Goal: Understand process/instructions: Learn how to perform a task or action

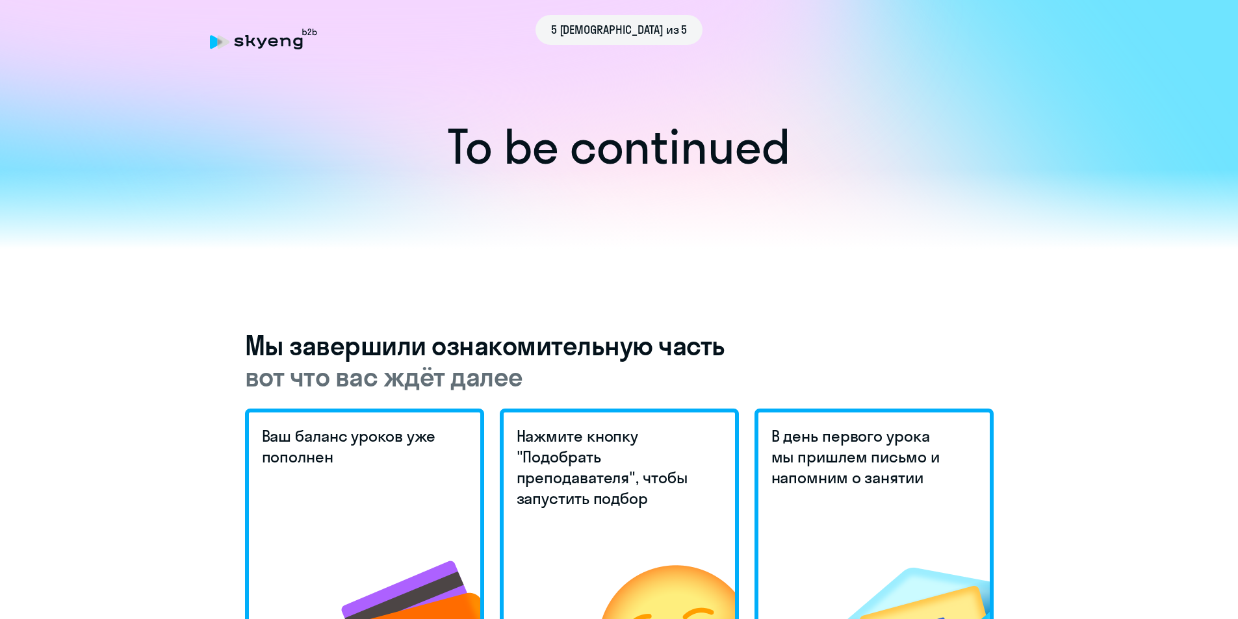
drag, startPoint x: 1181, startPoint y: 123, endPoint x: 1166, endPoint y: 98, distance: 28.9
click at [1181, 123] on div "To be continued" at bounding box center [619, 90] width 1238 height 316
click at [250, 44] on div "5 [DEMOGRAPHIC_DATA] из 5" at bounding box center [619, 30] width 819 height 30
